Goal: Task Accomplishment & Management: Manage account settings

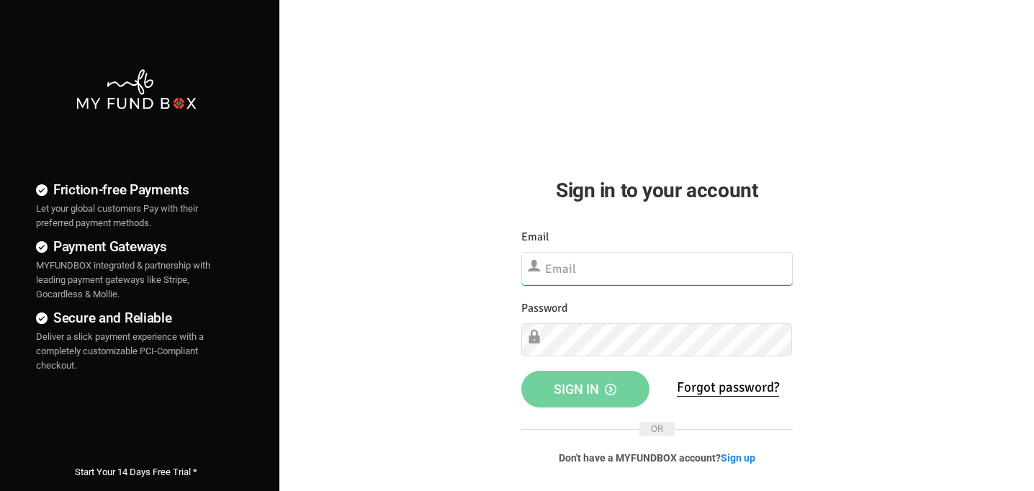
click at [591, 259] on input "text" at bounding box center [656, 268] width 271 height 33
type input "[EMAIL_ADDRESS][DOMAIN_NAME]"
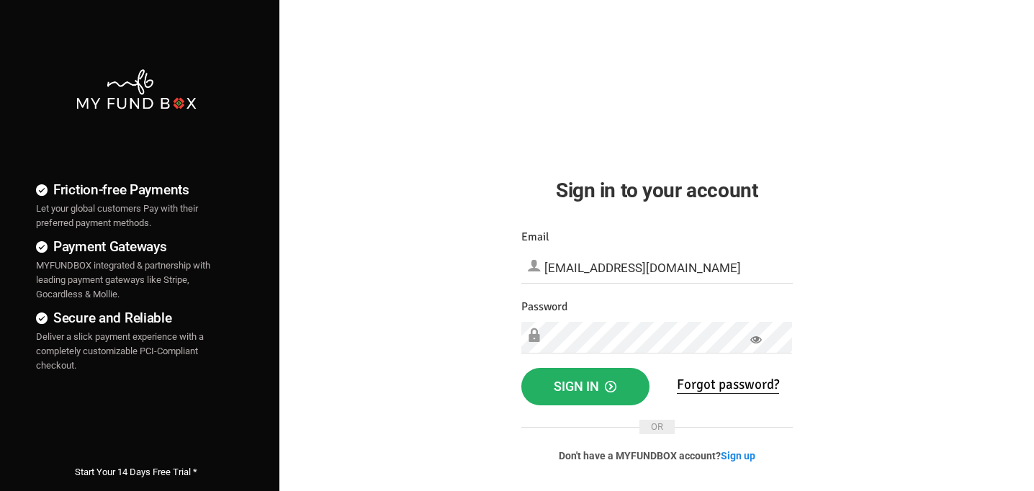
click at [558, 397] on button "Sign in" at bounding box center [585, 386] width 128 height 37
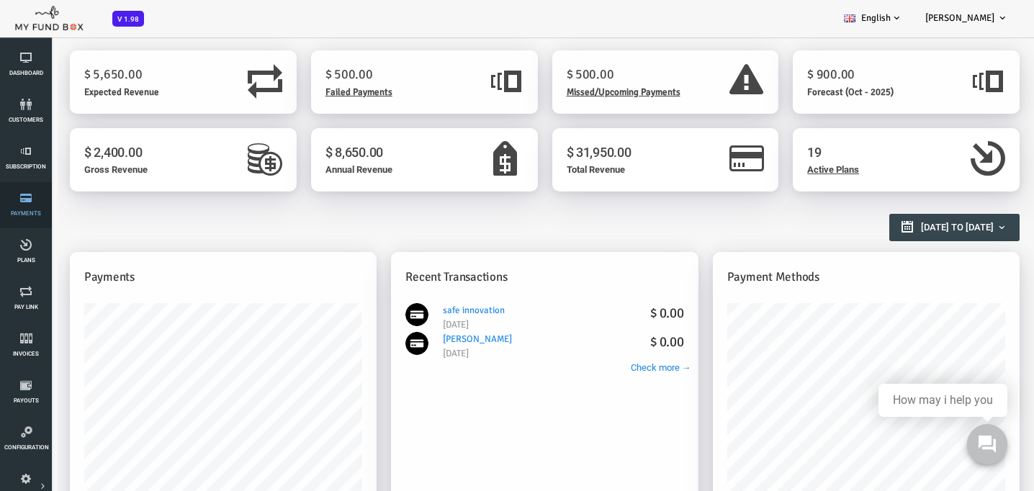
click at [22, 207] on link "Payments" at bounding box center [25, 205] width 43 height 46
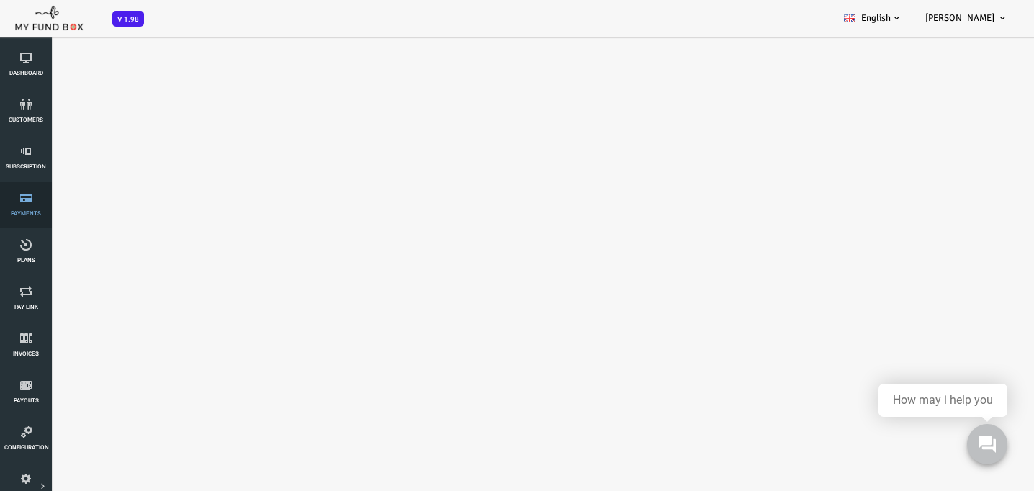
select select "100"
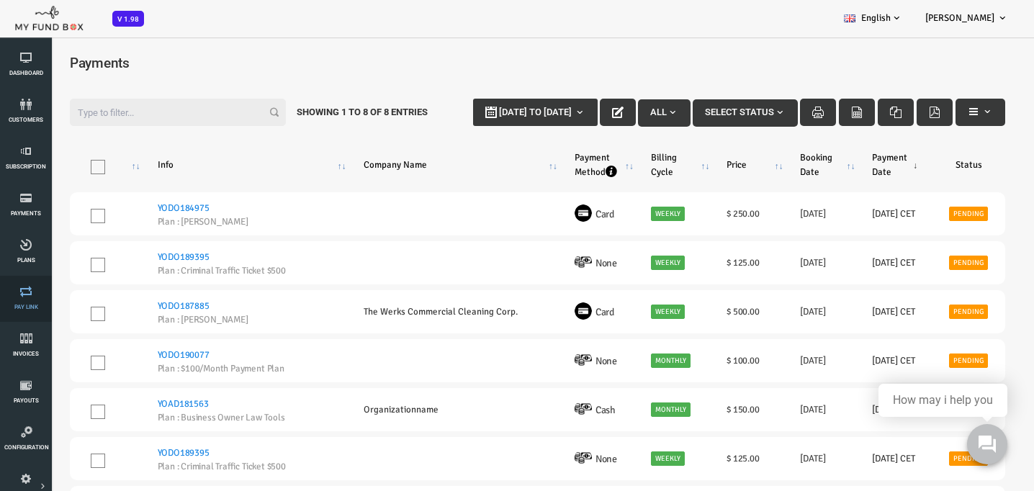
click at [17, 297] on icon at bounding box center [25, 292] width 43 height 12
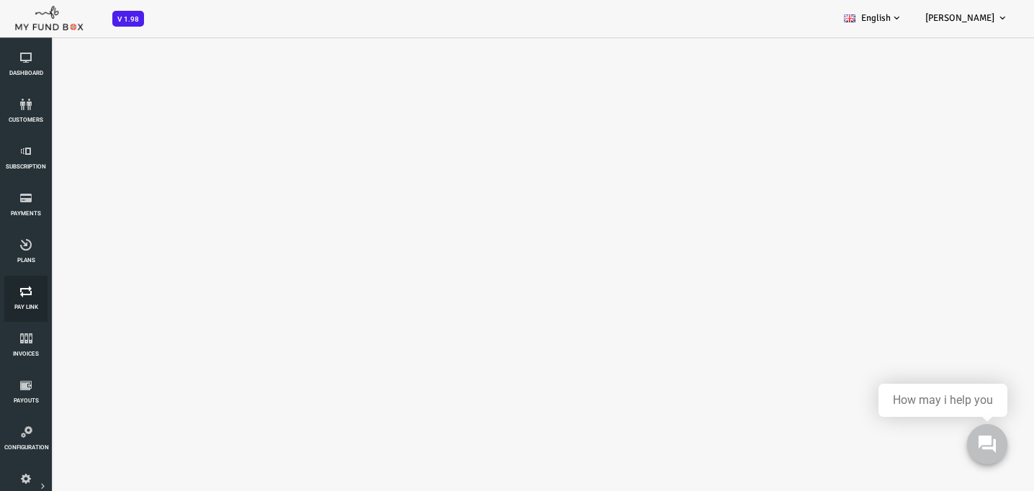
select select "100"
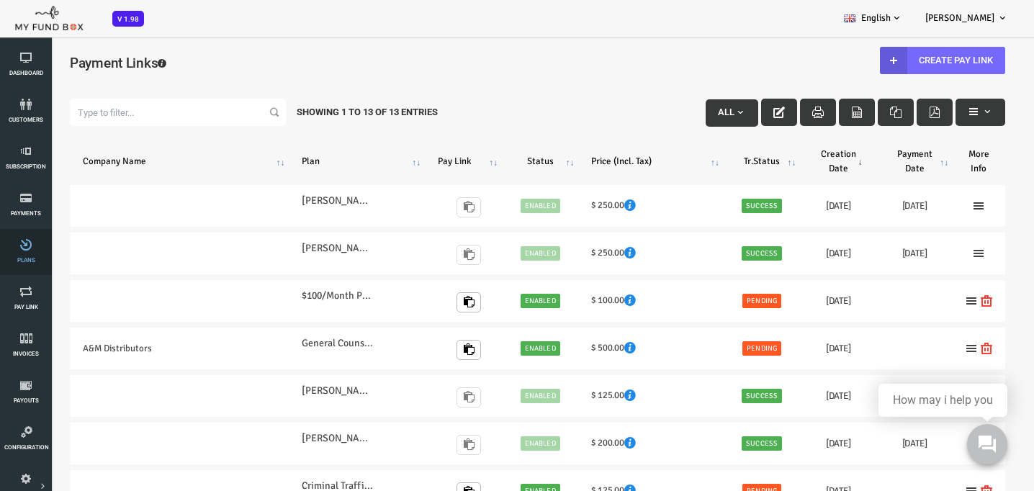
click at [24, 246] on icon at bounding box center [25, 245] width 43 height 12
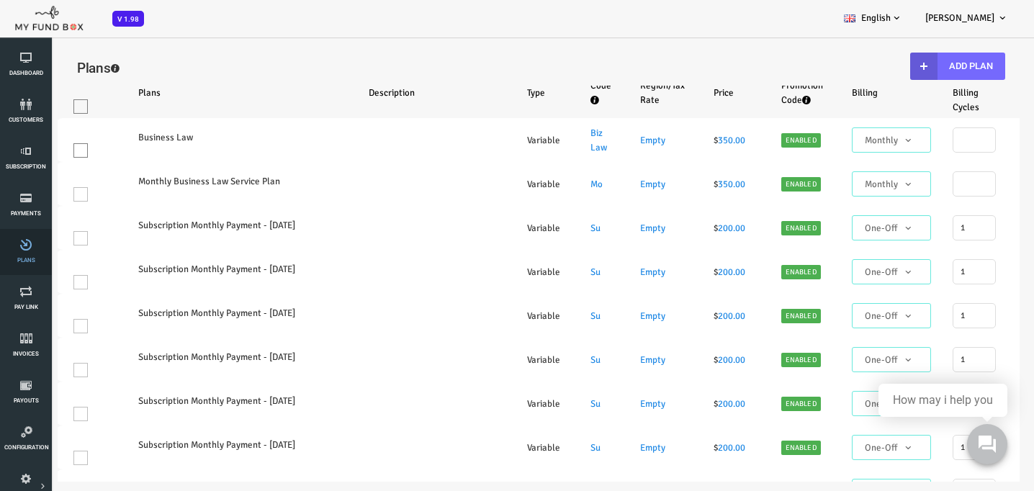
select select "100"
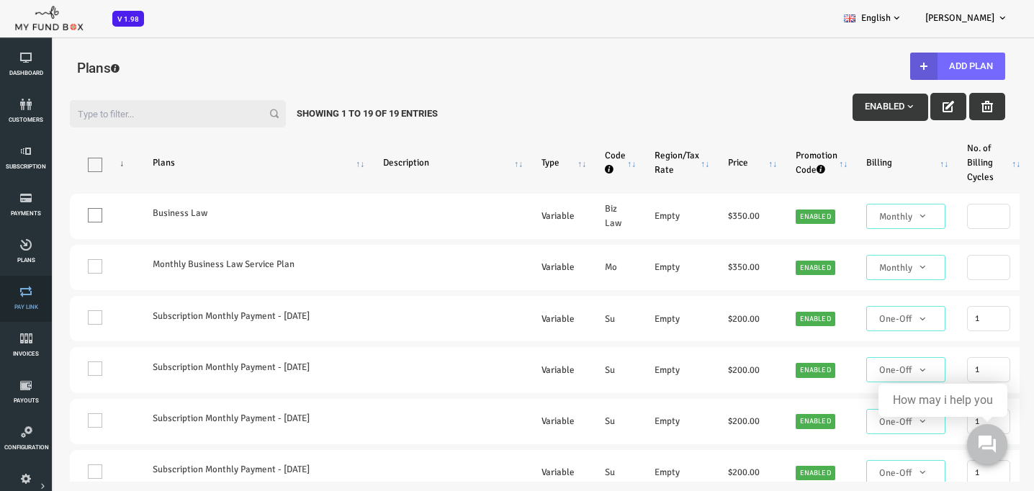
click at [27, 300] on link "Pay Link" at bounding box center [25, 299] width 43 height 46
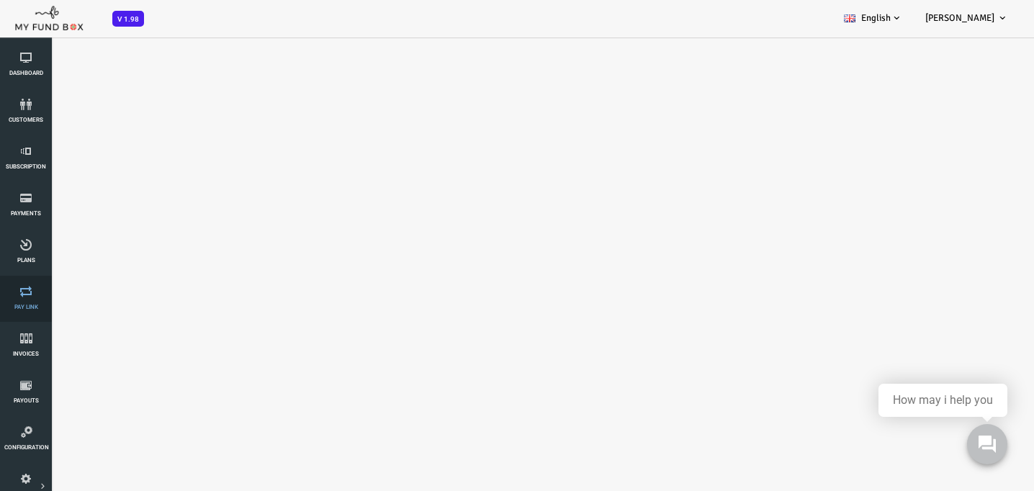
select select "100"
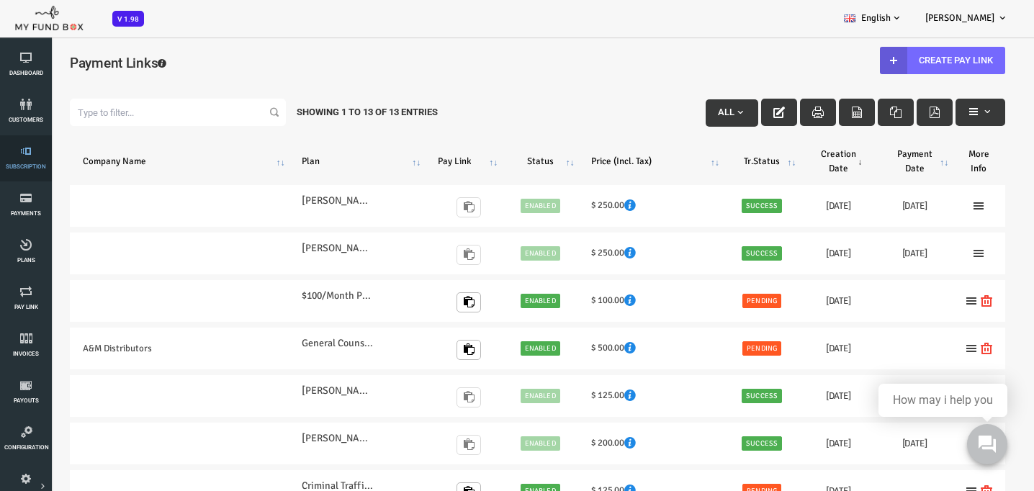
click at [30, 147] on icon at bounding box center [25, 151] width 43 height 12
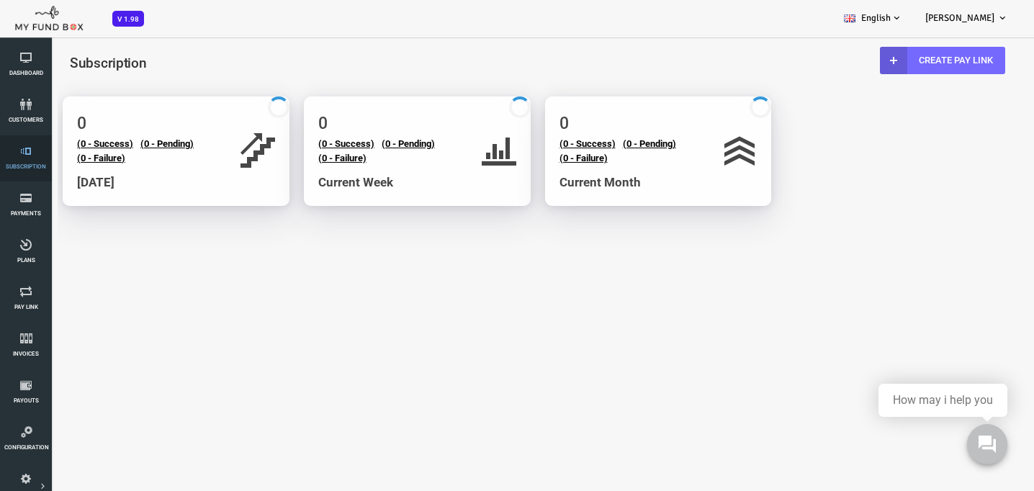
select select "100"
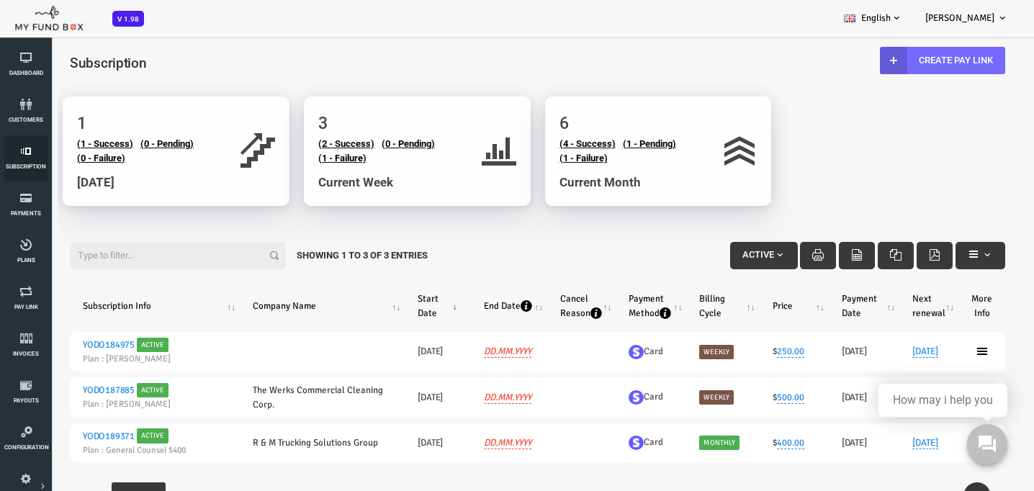
scroll to position [28, 0]
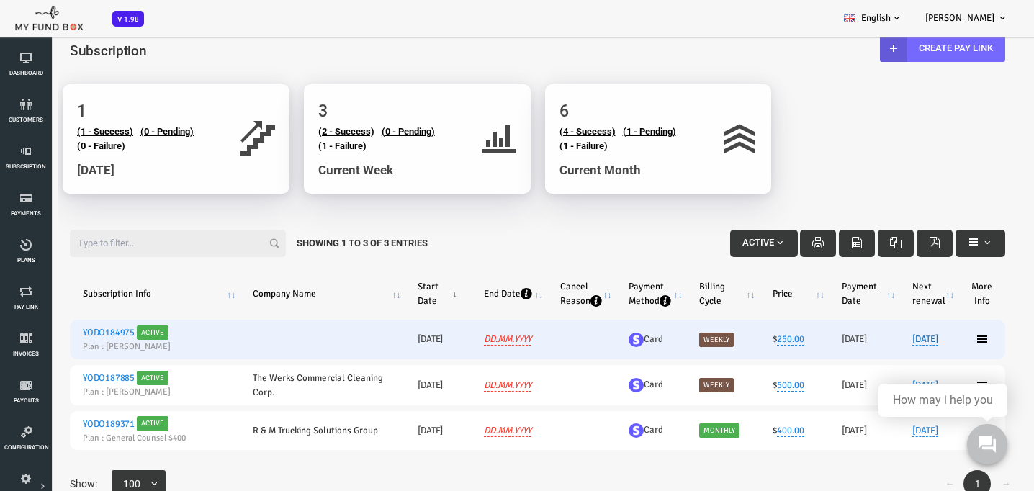
click at [882, 335] on link "[DATE]" at bounding box center [884, 339] width 26 height 12
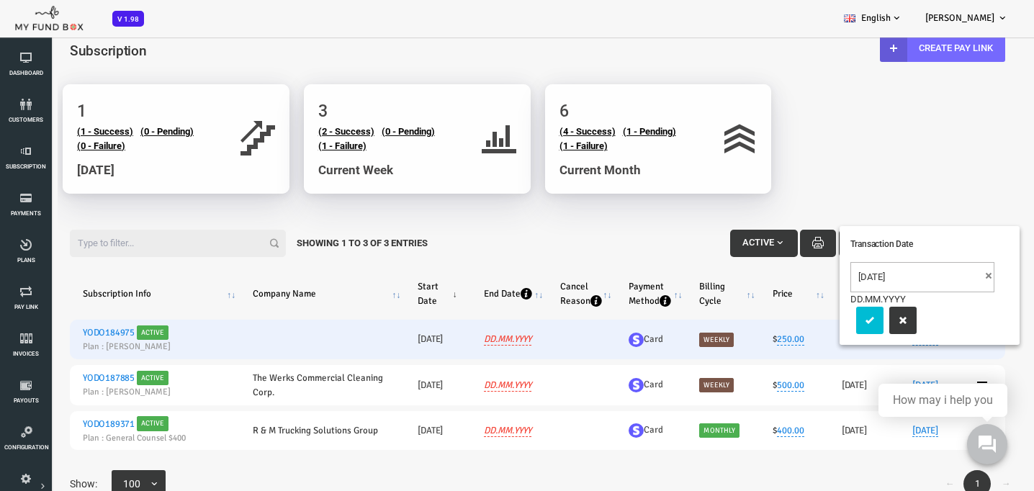
click at [825, 262] on input "[DATE]" at bounding box center [881, 277] width 144 height 30
click at [827, 315] on icon "submit" at bounding box center [829, 321] width 12 height 12
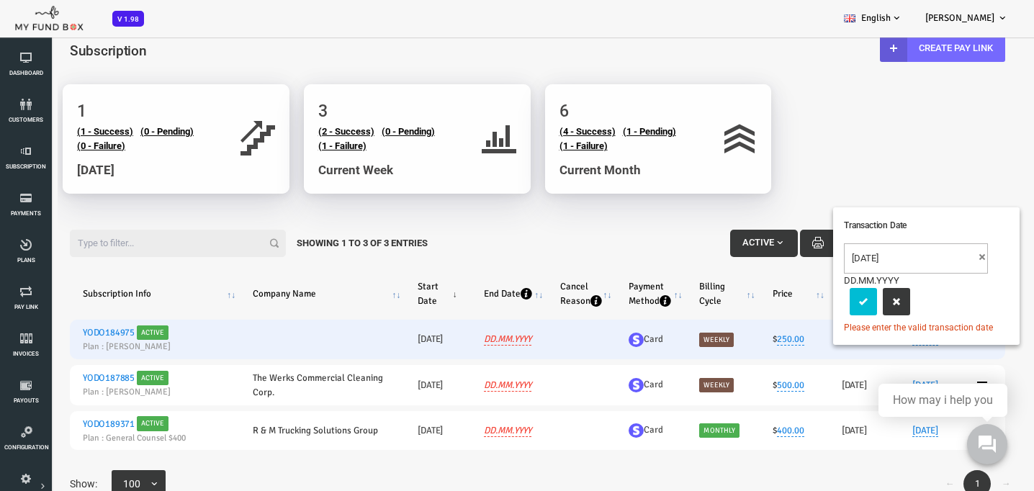
click at [819, 243] on input "[DATE]" at bounding box center [875, 258] width 144 height 30
type input "[DATE]"
click at [817, 296] on button "submit" at bounding box center [822, 301] width 27 height 27
